Goal: Check status: Check status

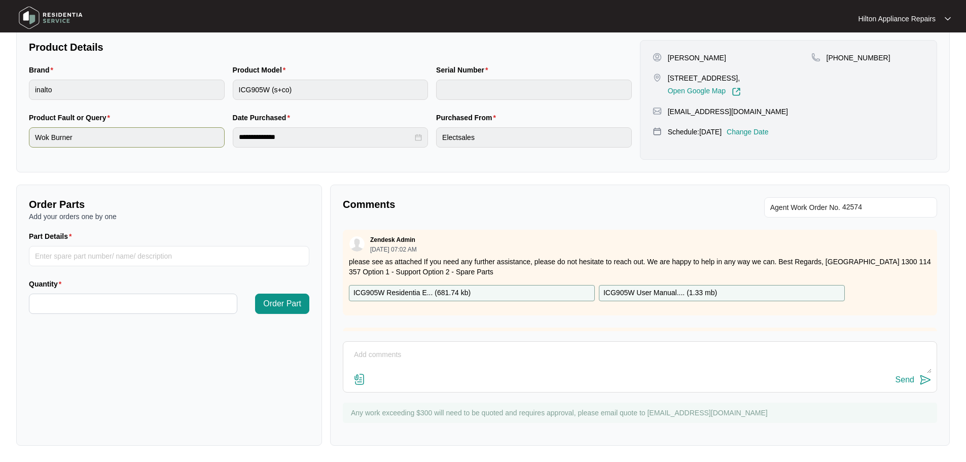
scroll to position [253, 0]
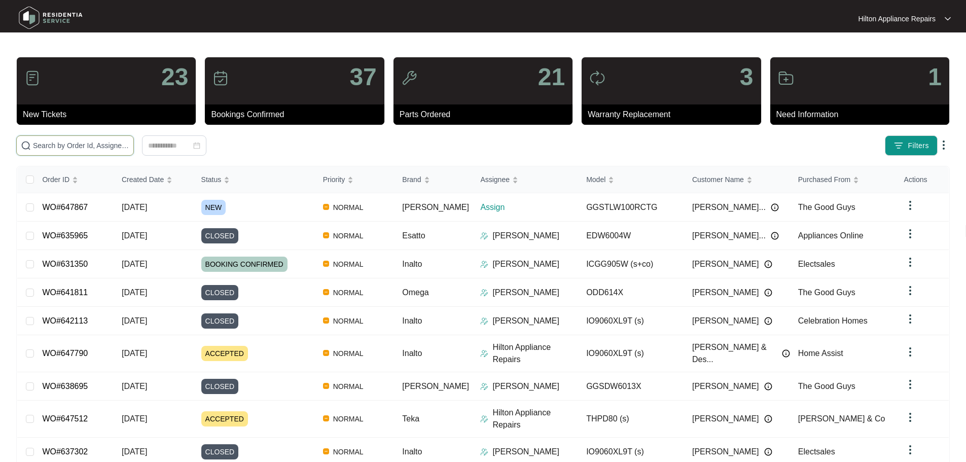
click at [72, 143] on input "text" at bounding box center [81, 145] width 96 height 11
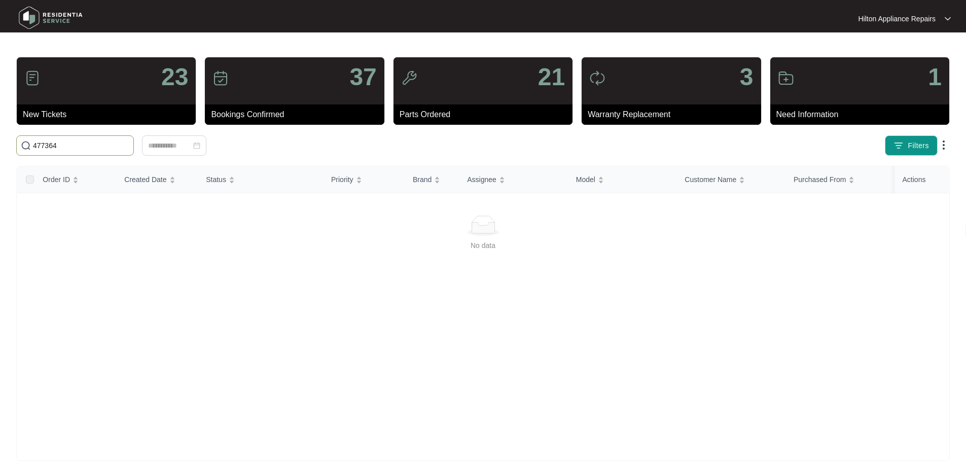
drag, startPoint x: 72, startPoint y: 143, endPoint x: 14, endPoint y: 148, distance: 58.5
click at [14, 148] on div "477364" at bounding box center [214, 145] width 405 height 20
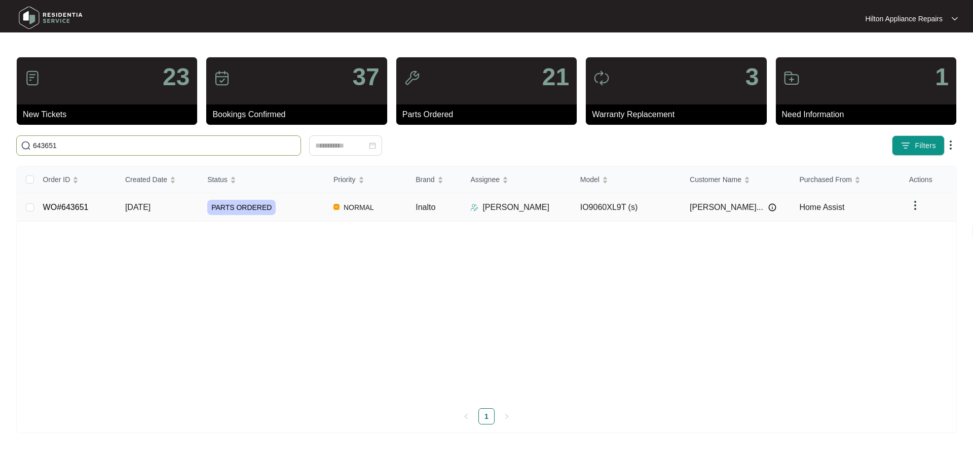
type input "643651"
click at [308, 209] on div "PARTS ORDERED" at bounding box center [266, 207] width 118 height 15
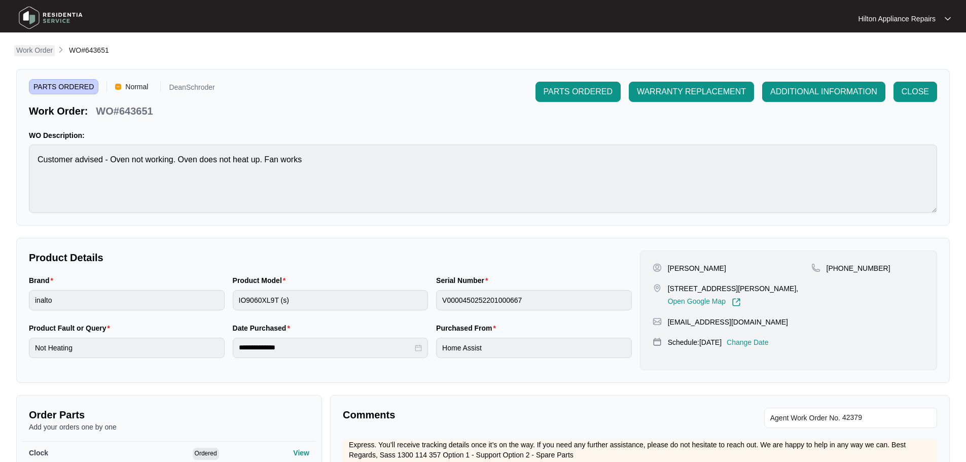
click at [42, 53] on p "Work Order" at bounding box center [34, 50] width 36 height 10
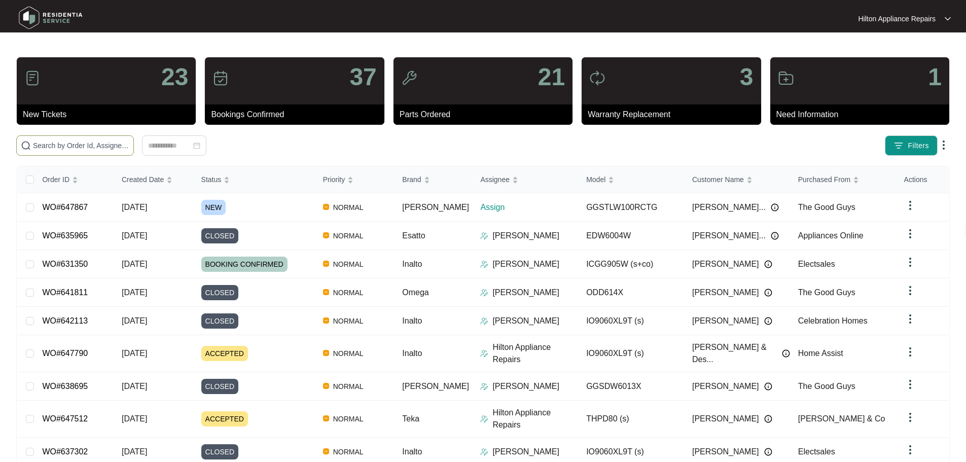
click at [86, 144] on input "text" at bounding box center [81, 145] width 96 height 11
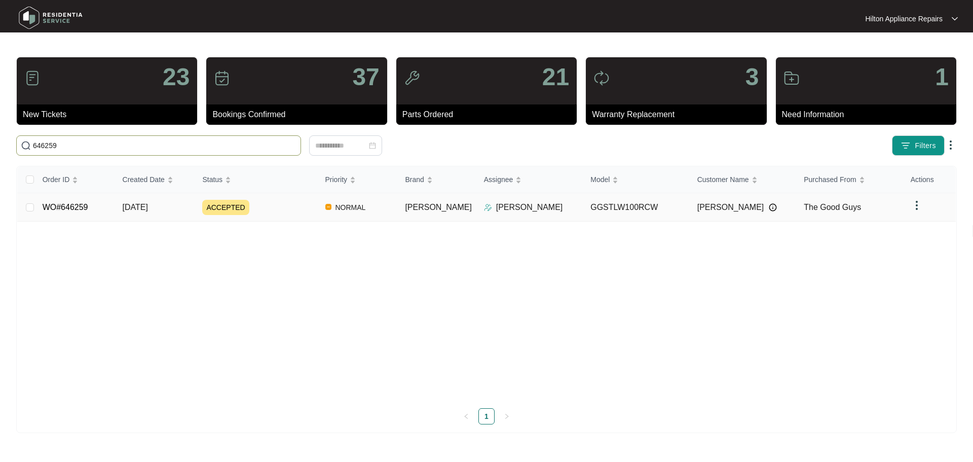
type input "646259"
click at [282, 207] on div "ACCEPTED" at bounding box center [259, 207] width 115 height 15
